Goal: Task Accomplishment & Management: Use online tool/utility

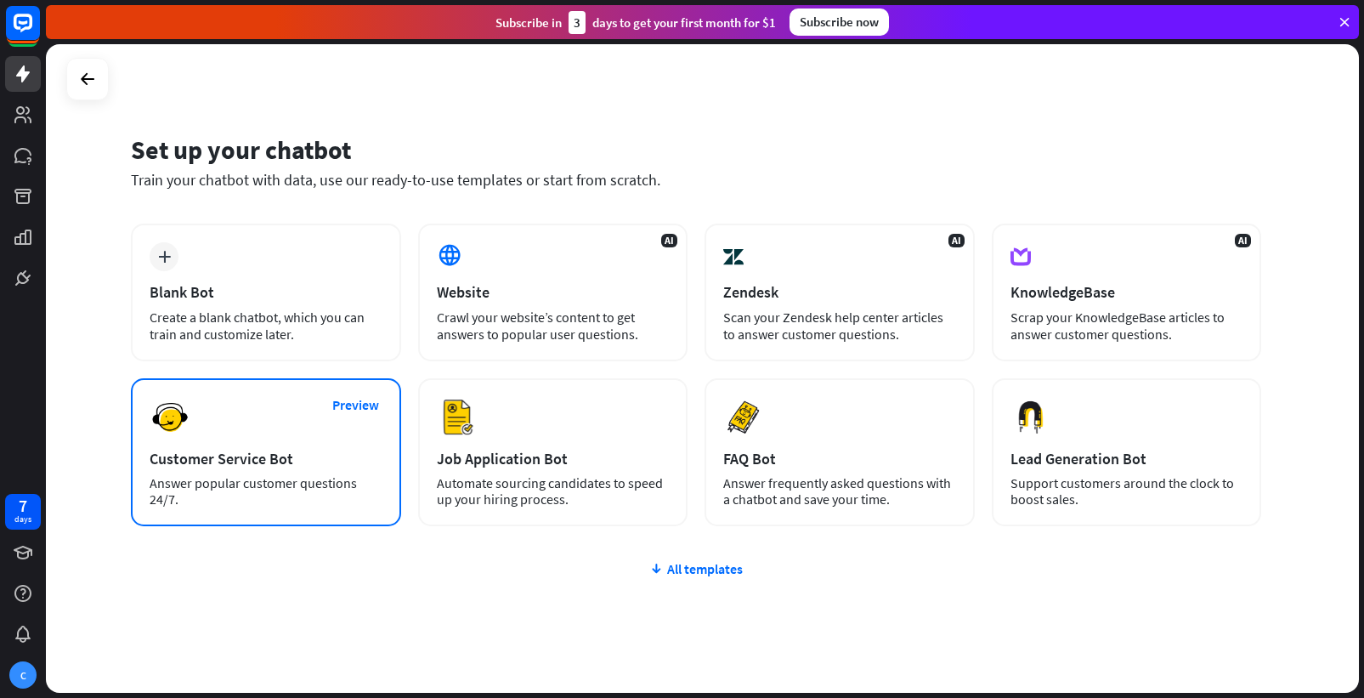
click at [286, 477] on div "Answer popular customer questions 24/7." at bounding box center [266, 491] width 233 height 32
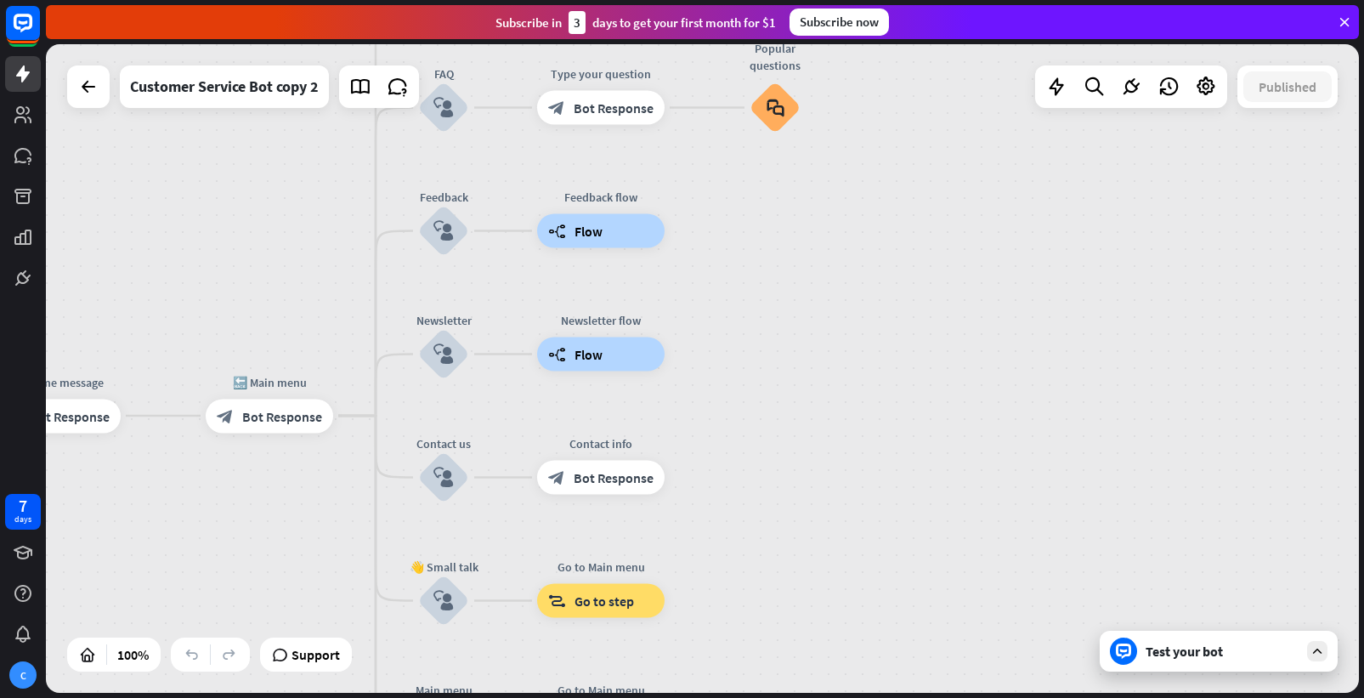
drag, startPoint x: 788, startPoint y: 342, endPoint x: 265, endPoint y: 694, distance: 630.1
click at [265, 694] on div "home_2 Start point Welcome message block_bot_response Bot Response 🔙 Main menu …" at bounding box center [705, 371] width 1318 height 654
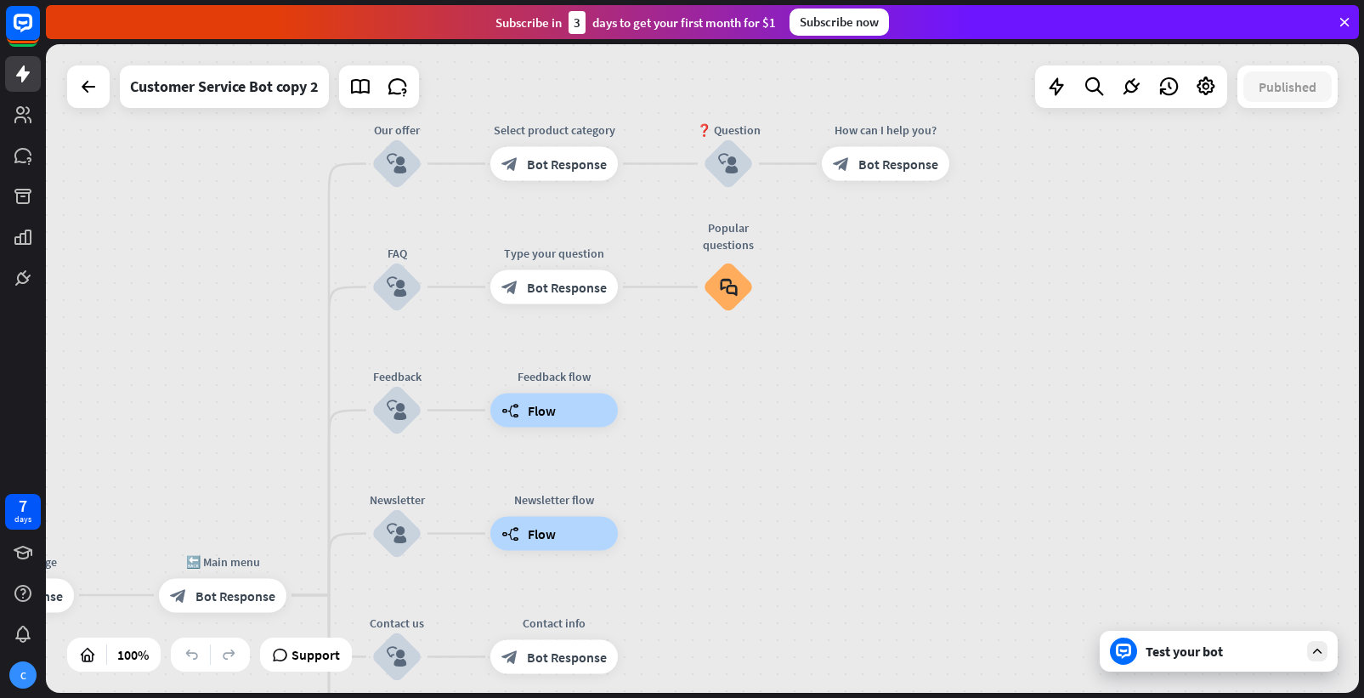
drag, startPoint x: 947, startPoint y: 191, endPoint x: 895, endPoint y: 365, distance: 181.8
click at [895, 365] on div "home_2 Start point Welcome message block_bot_response Bot Response 🔙 Main menu …" at bounding box center [702, 368] width 1313 height 648
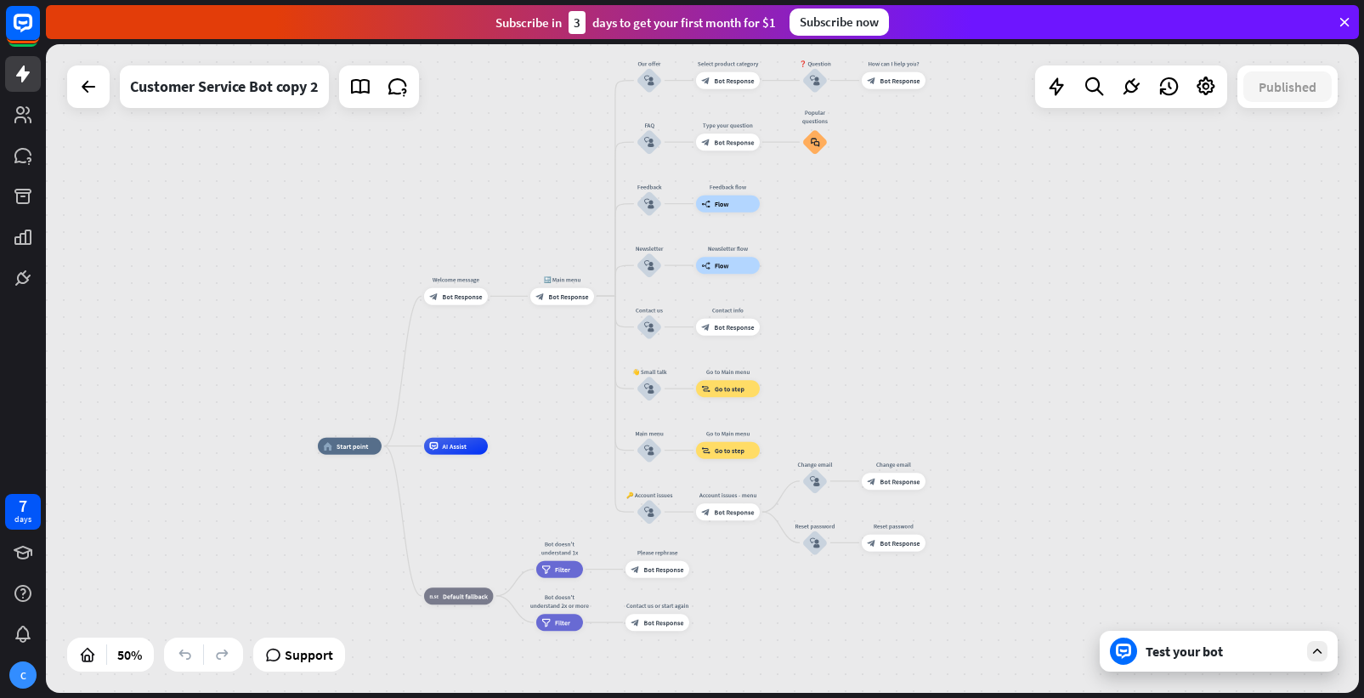
drag, startPoint x: 1107, startPoint y: 517, endPoint x: 1115, endPoint y: 322, distance: 194.8
click at [1115, 322] on div "home_2 Start point Welcome message block_bot_response Bot Response 🔙 Main menu …" at bounding box center [702, 368] width 1313 height 648
click at [405, 86] on icon at bounding box center [398, 87] width 22 height 22
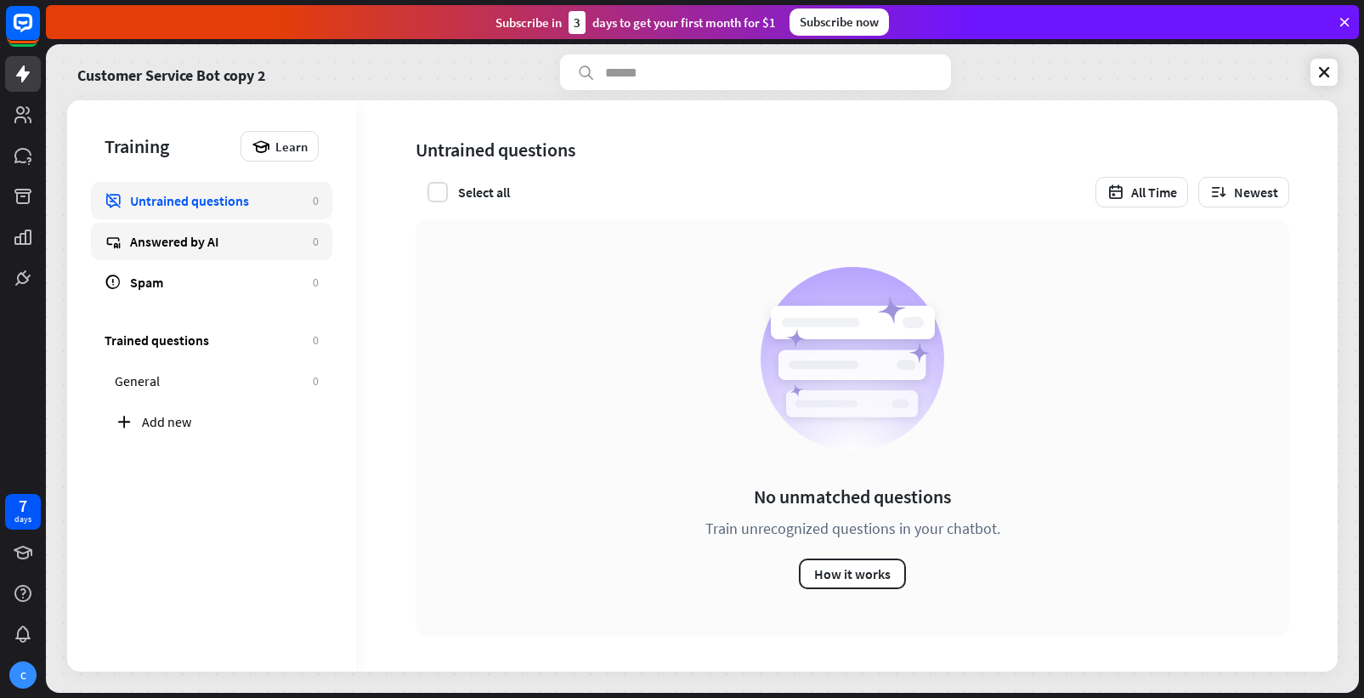
click at [243, 232] on link "Answered by AI 0" at bounding box center [211, 241] width 241 height 37
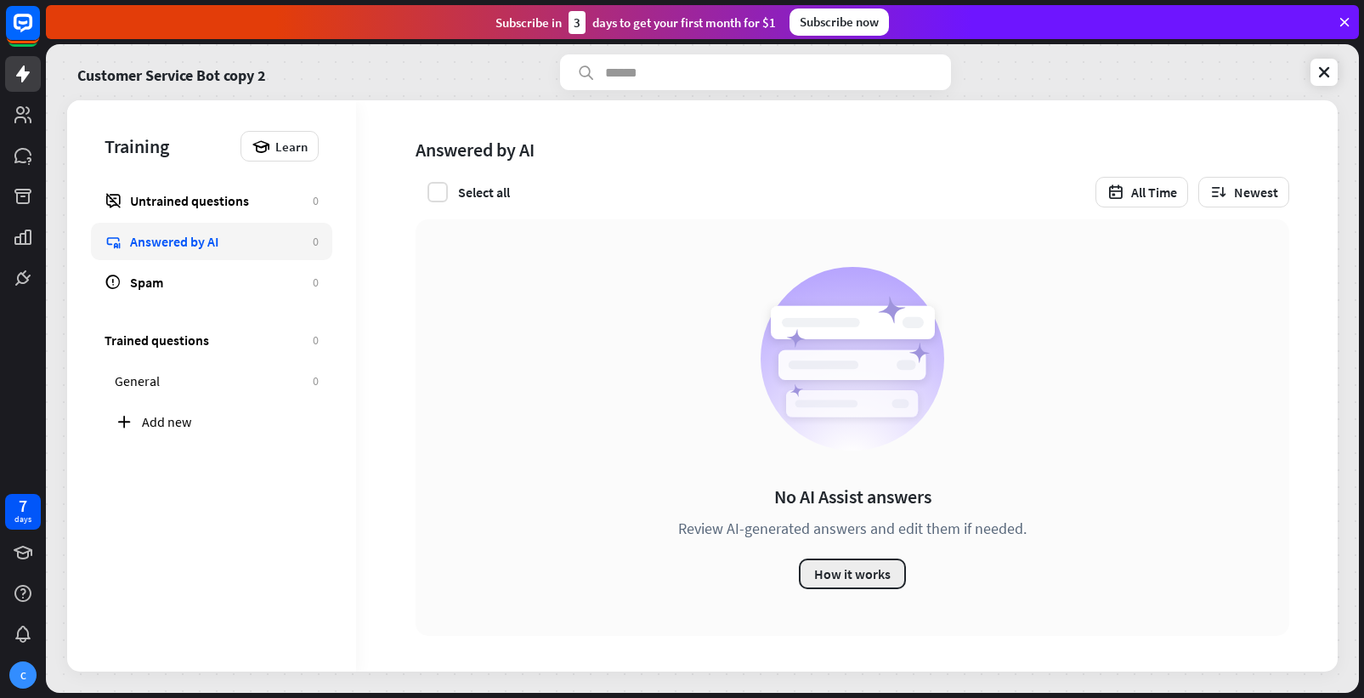
click at [869, 576] on button "How it works" at bounding box center [852, 573] width 107 height 31
click at [1022, 137] on div "close" at bounding box center [682, 349] width 1364 height 698
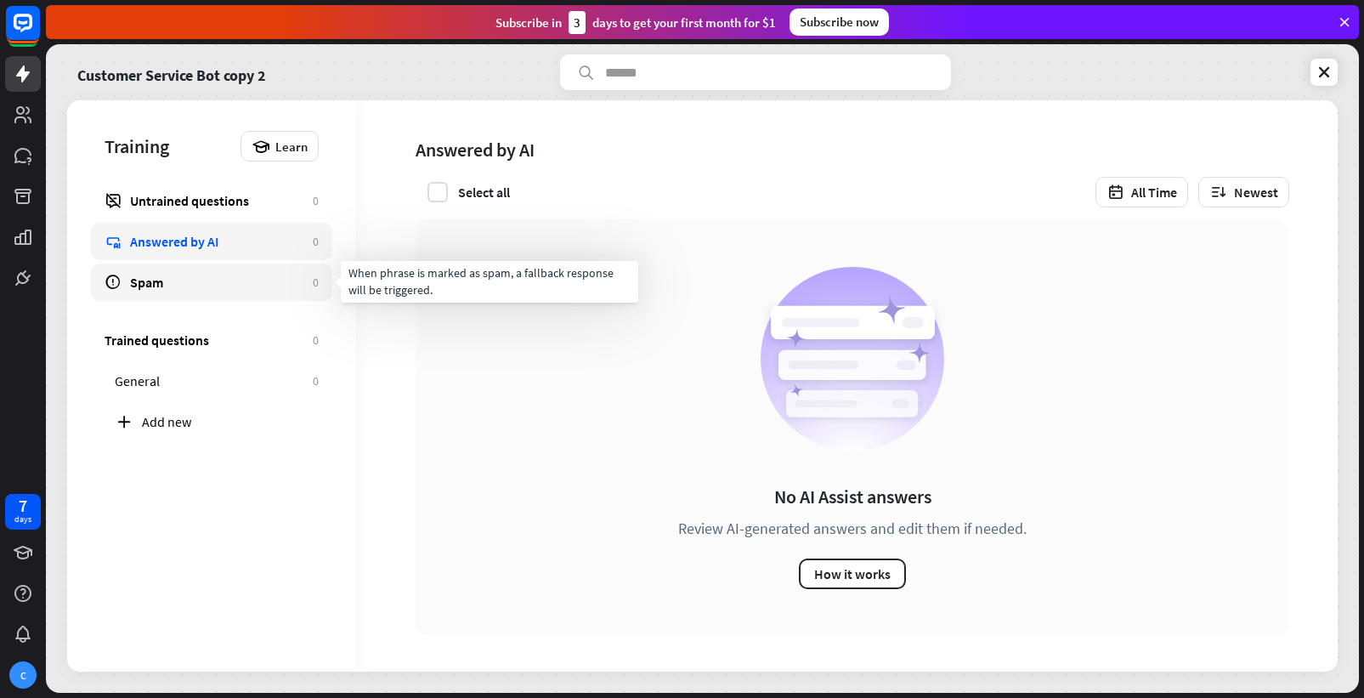
click at [219, 297] on link "Spam 0" at bounding box center [211, 281] width 241 height 37
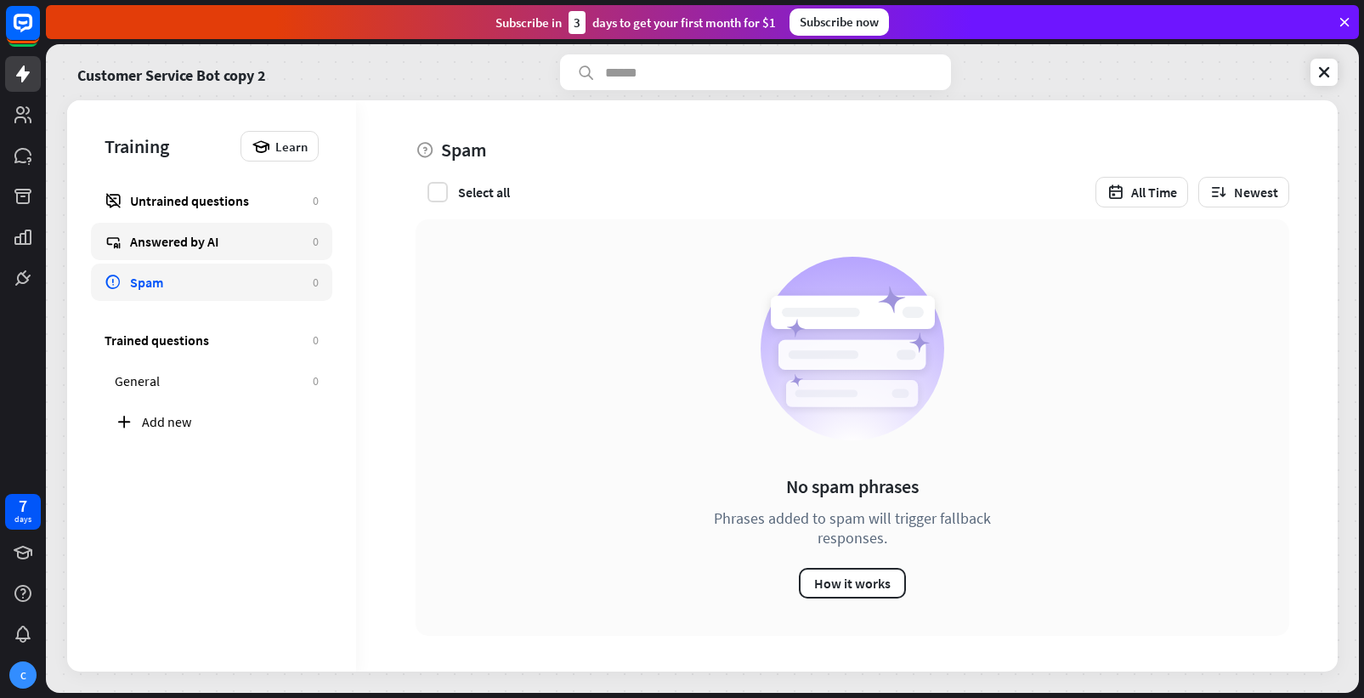
click at [216, 239] on div "Answered by AI" at bounding box center [217, 241] width 174 height 17
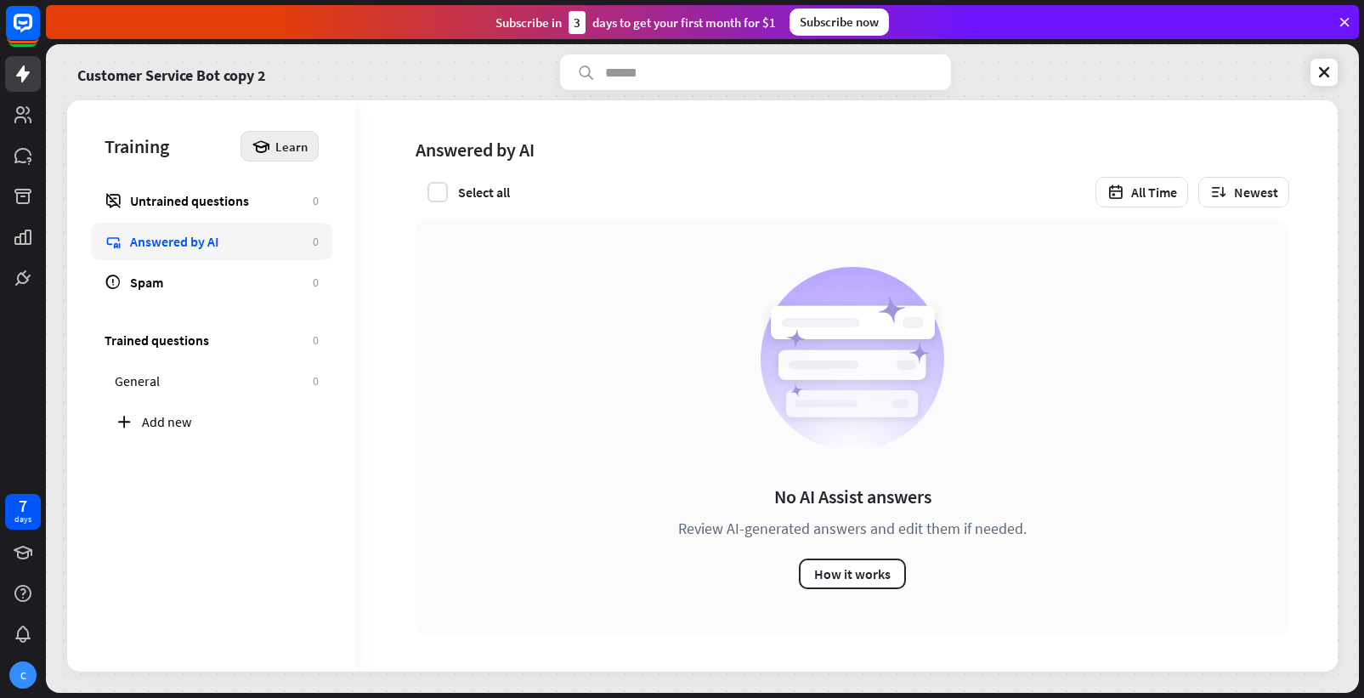
click at [306, 147] on span "Learn" at bounding box center [291, 147] width 32 height 16
click at [330, 181] on div "Get started with Training" at bounding box center [333, 193] width 155 height 33
click at [1136, 20] on div "close" at bounding box center [682, 349] width 1364 height 698
click at [213, 197] on div "Untrained questions" at bounding box center [217, 200] width 174 height 17
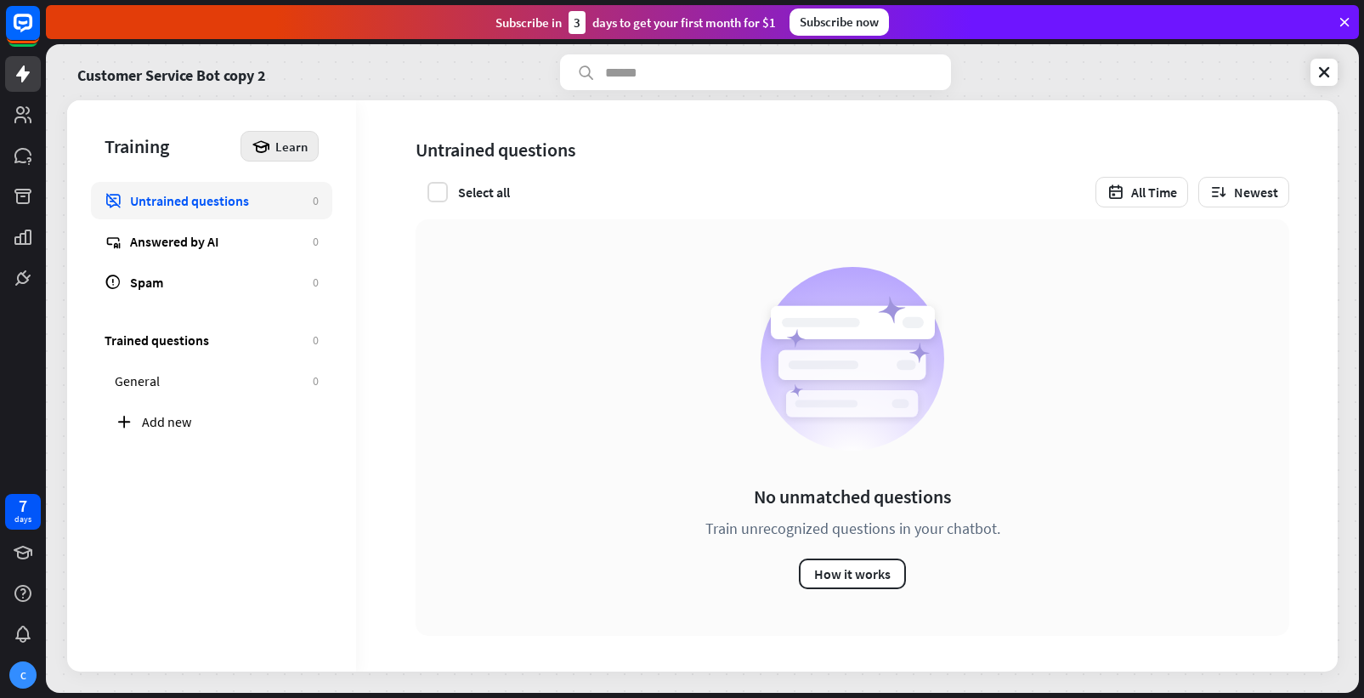
click at [288, 149] on span "Learn" at bounding box center [291, 147] width 32 height 16
click at [342, 195] on div "Get started with Training" at bounding box center [333, 193] width 155 height 33
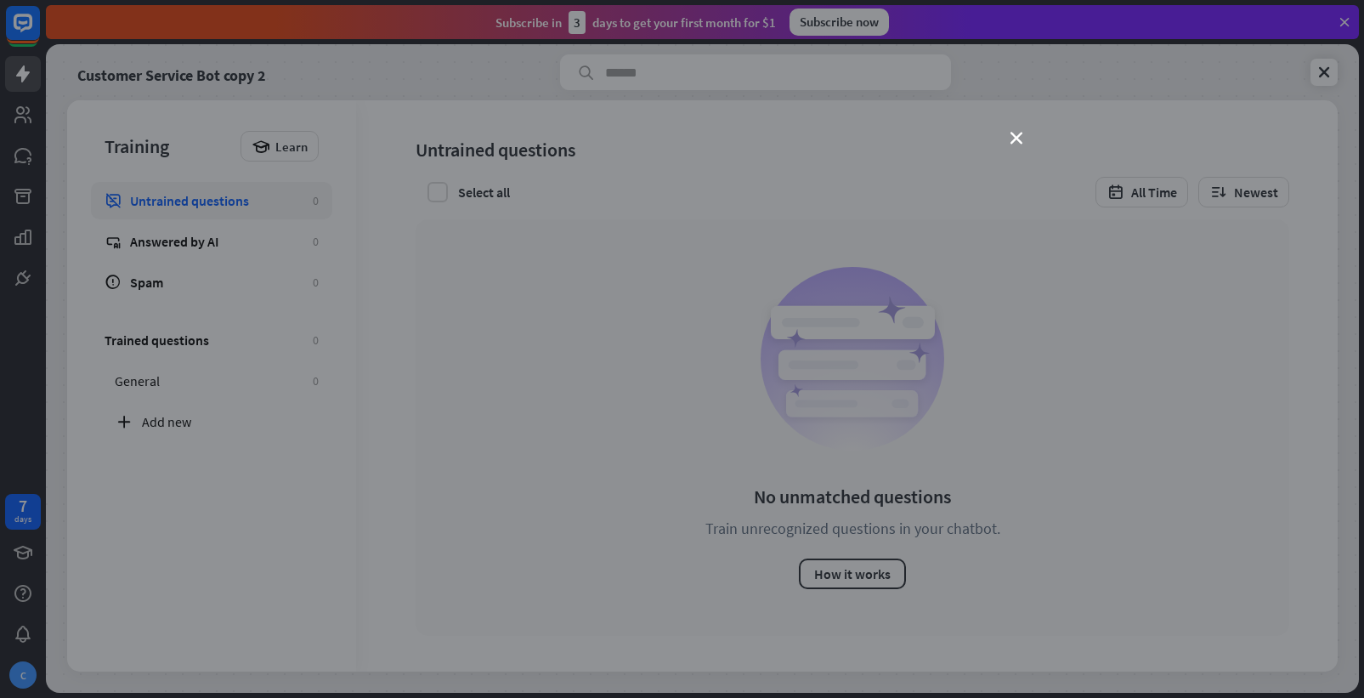
click at [781, 664] on div "close" at bounding box center [682, 349] width 1364 height 698
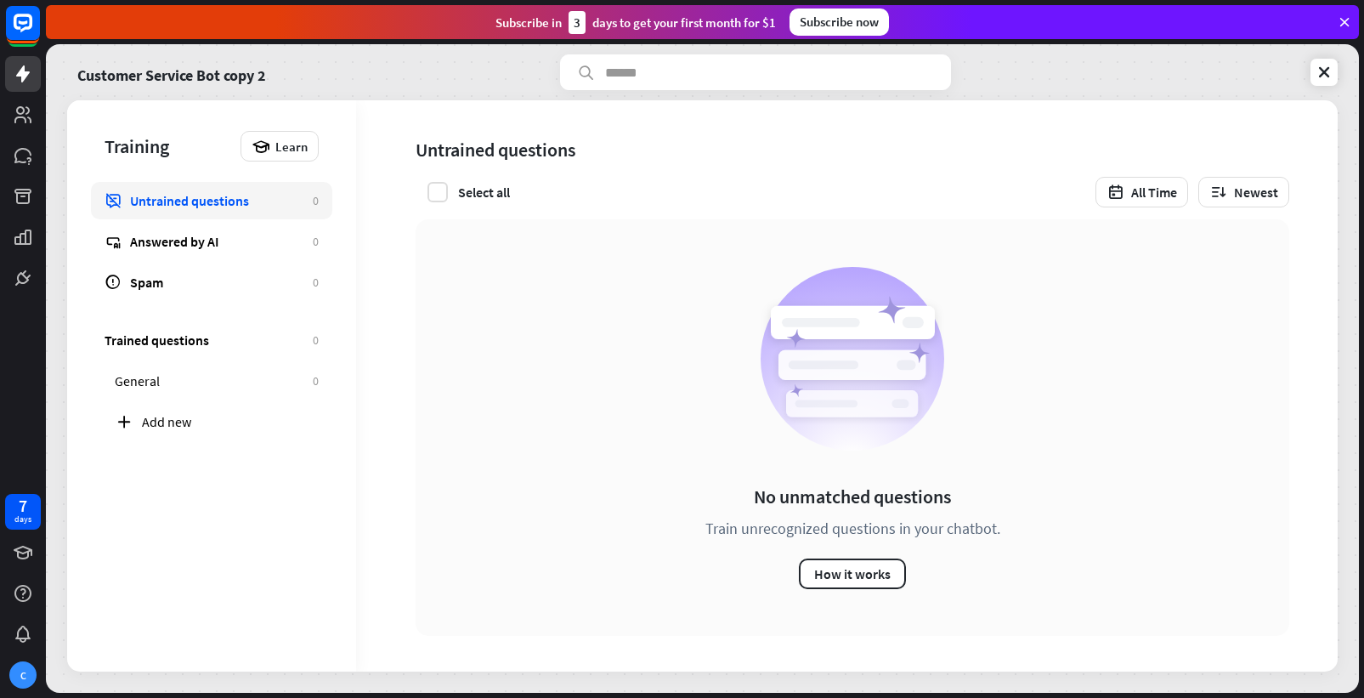
click at [425, 542] on div "No unmatched questions Train unrecognized questions in your chatbot. How it wor…" at bounding box center [853, 427] width 874 height 416
click at [438, 411] on div "No unmatched questions Train unrecognized questions in your chatbot. How it wor…" at bounding box center [853, 427] width 874 height 416
